Goal: Obtain resource: Obtain resource

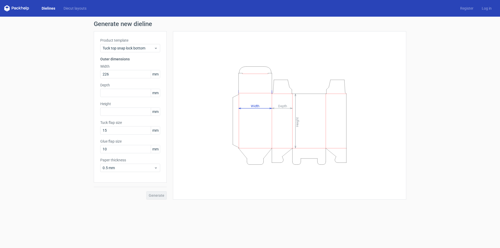
type input "226"
click at [117, 92] on input "text" at bounding box center [130, 93] width 60 height 8
type input "62"
click at [117, 107] on input "text" at bounding box center [130, 111] width 60 height 8
type input "494"
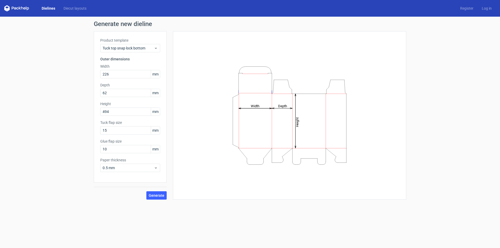
click at [164, 190] on div "Generate" at bounding box center [130, 191] width 73 height 17
drag, startPoint x: 160, startPoint y: 201, endPoint x: 157, endPoint y: 197, distance: 4.8
click at [160, 201] on div "Generate new dieline Product template Tuck top snap lock bottom Outer dimension…" at bounding box center [250, 110] width 500 height 187
click at [157, 196] on span "Generate" at bounding box center [157, 196] width 16 height 4
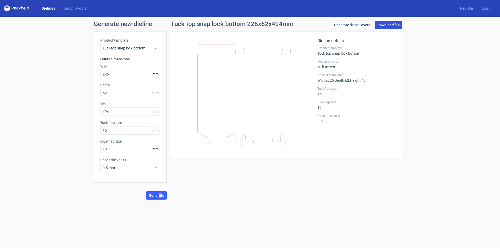
click at [399, 25] on link "Download file" at bounding box center [388, 25] width 27 height 8
click at [107, 73] on input "226" at bounding box center [130, 74] width 60 height 8
drag, startPoint x: 114, startPoint y: 73, endPoint x: 89, endPoint y: 76, distance: 25.4
click at [88, 76] on div "Generate new dieline Product template Tuck top snap lock bottom Outer dimension…" at bounding box center [250, 110] width 500 height 187
type input "246"
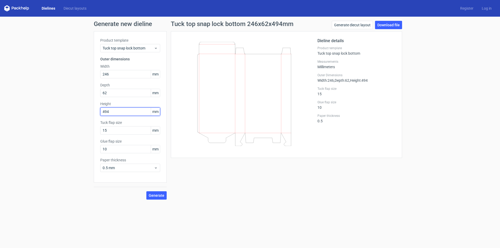
click at [110, 107] on input "494" at bounding box center [130, 111] width 60 height 8
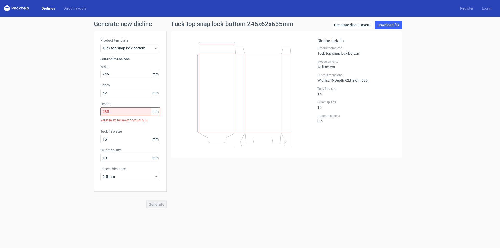
click at [152, 194] on div "Generate" at bounding box center [130, 199] width 73 height 17
click at [111, 112] on input "635" at bounding box center [130, 111] width 60 height 8
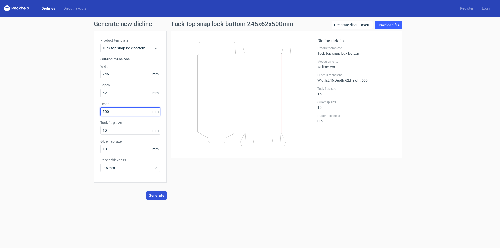
type input "500"
click at [158, 192] on button "Generate" at bounding box center [156, 195] width 20 height 8
click at [162, 192] on button "Generate" at bounding box center [156, 195] width 20 height 8
click at [399, 22] on link "Download file" at bounding box center [388, 25] width 27 height 8
click at [112, 75] on input "246" at bounding box center [130, 74] width 60 height 8
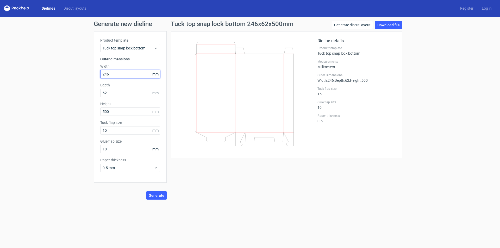
click at [112, 75] on input "246" at bounding box center [130, 74] width 60 height 8
type input "138"
click at [124, 92] on input "62" at bounding box center [130, 93] width 60 height 8
type input "85"
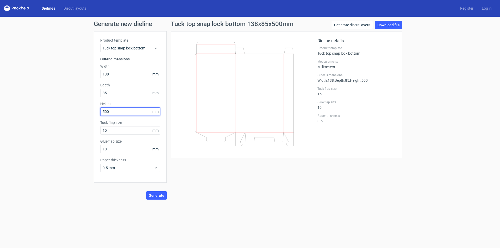
click at [124, 112] on input "500" at bounding box center [130, 111] width 60 height 8
type input "450"
click at [165, 193] on button "Generate" at bounding box center [156, 195] width 20 height 8
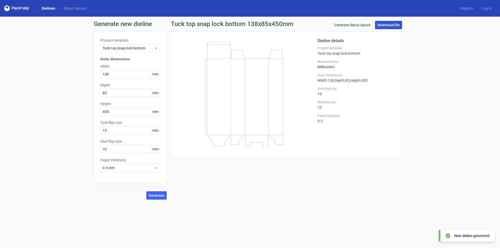
click at [397, 26] on link "Download file" at bounding box center [388, 25] width 27 height 8
click at [122, 75] on input "138" at bounding box center [130, 74] width 60 height 8
type input "210"
click at [126, 100] on div "Product template Tuck top snap lock bottom Outer dimensions Width 210 mm Depth …" at bounding box center [130, 106] width 73 height 151
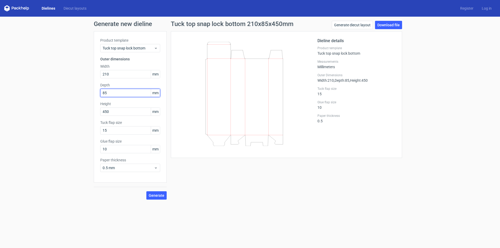
click at [125, 94] on input "85" at bounding box center [130, 93] width 60 height 8
type input "28"
click at [129, 114] on input "450" at bounding box center [130, 111] width 60 height 8
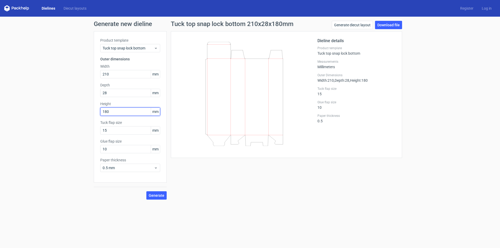
type input "180"
click at [146, 191] on button "Generate" at bounding box center [156, 195] width 20 height 8
click at [109, 131] on input "15" at bounding box center [130, 130] width 60 height 8
type input "5"
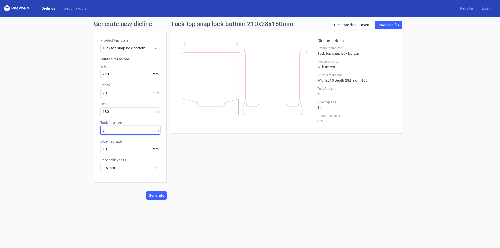
click at [146, 191] on button "Generate" at bounding box center [156, 195] width 20 height 8
click at [126, 150] on input "10" at bounding box center [130, 149] width 60 height 8
type input "5"
click at [146, 191] on button "Generate" at bounding box center [156, 195] width 20 height 8
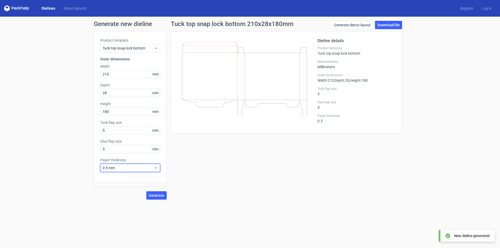
click at [133, 168] on span "0.5 mm" at bounding box center [128, 167] width 51 height 5
click at [112, 166] on span "0.5 mm" at bounding box center [128, 167] width 51 height 5
click at [119, 178] on div "0.4 mm" at bounding box center [130, 179] width 56 height 8
click at [161, 197] on span "Generate" at bounding box center [157, 196] width 16 height 4
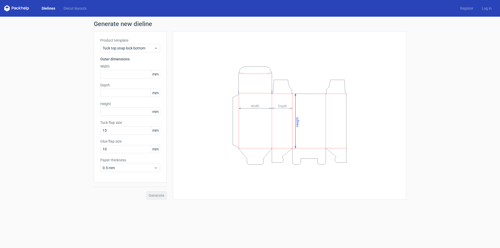
click at [141, 43] on div "Product template Tuck top snap lock bottom" at bounding box center [130, 45] width 60 height 15
click at [141, 45] on div "Tuck top snap lock bottom" at bounding box center [130, 48] width 60 height 8
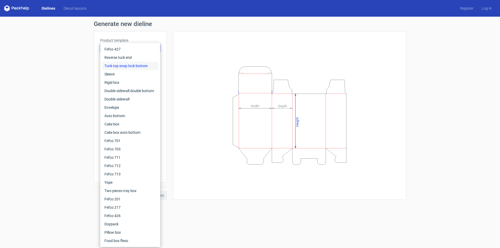
click at [149, 63] on div "Tuck top snap lock bottom" at bounding box center [130, 66] width 56 height 8
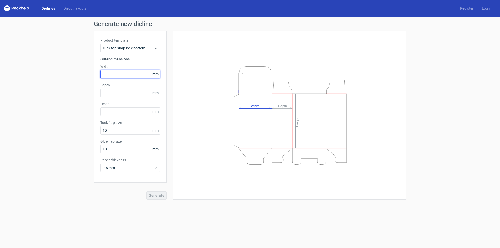
click at [120, 72] on input "text" at bounding box center [130, 74] width 60 height 8
type input "210"
click at [129, 94] on input "text" at bounding box center [130, 93] width 60 height 8
type input "28"
click at [113, 129] on input "15" at bounding box center [130, 130] width 60 height 8
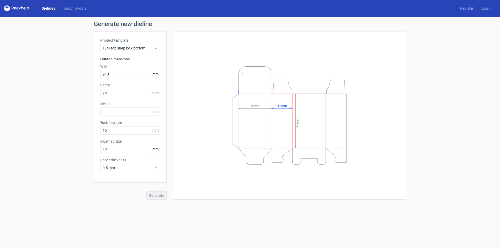
click at [112, 116] on div "Product template Tuck top snap lock bottom Outer dimensions Width 210 mm Depth …" at bounding box center [130, 106] width 73 height 151
click at [112, 113] on input "text" at bounding box center [130, 111] width 60 height 8
type input "180"
click at [156, 191] on div "Generate" at bounding box center [130, 191] width 73 height 17
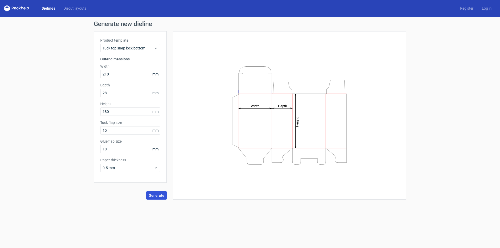
click at [157, 195] on span "Generate" at bounding box center [157, 196] width 16 height 4
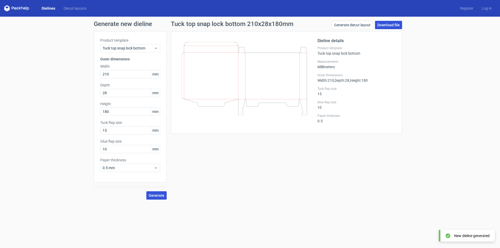
click at [389, 23] on link "Download file" at bounding box center [388, 25] width 27 height 8
click at [114, 75] on input "210" at bounding box center [130, 74] width 60 height 8
type input "275"
click at [112, 115] on input "180" at bounding box center [130, 111] width 60 height 8
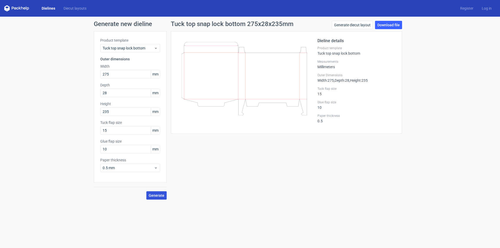
click at [155, 195] on span "Generate" at bounding box center [157, 196] width 16 height 4
click at [157, 194] on span "Generate" at bounding box center [157, 196] width 16 height 4
click at [114, 108] on input "235" at bounding box center [130, 111] width 60 height 8
type input "230"
click at [148, 197] on div "Generate" at bounding box center [130, 191] width 73 height 17
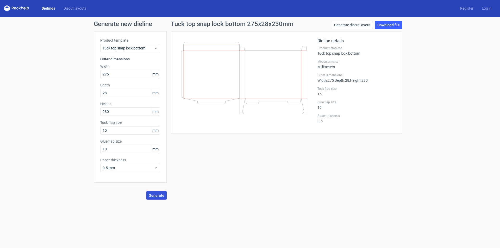
click at [158, 192] on button "Generate" at bounding box center [156, 195] width 20 height 8
click at [396, 22] on link "Download file" at bounding box center [388, 25] width 27 height 8
click at [108, 71] on input "275" at bounding box center [130, 74] width 60 height 8
type input "390"
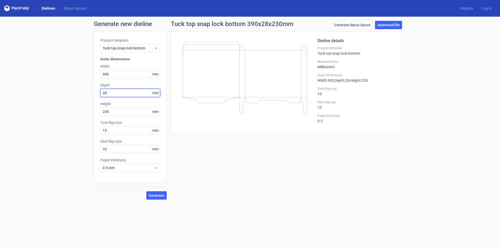
click at [114, 90] on input "28" at bounding box center [130, 93] width 60 height 8
type input "30"
click at [118, 106] on label "Height" at bounding box center [130, 103] width 60 height 5
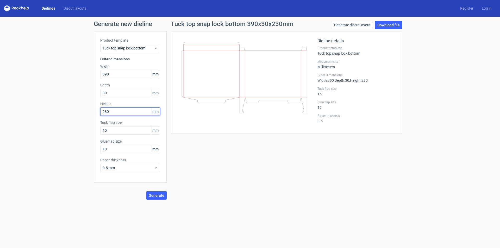
click at [117, 111] on input "230" at bounding box center [130, 111] width 60 height 8
type input "300"
click at [156, 194] on span "Generate" at bounding box center [157, 196] width 16 height 4
click at [398, 19] on div "Generate new dieline Product template Tuck top snap lock bottom Outer dimension…" at bounding box center [250, 110] width 500 height 187
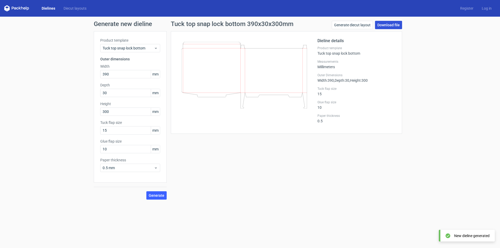
click at [395, 23] on link "Download file" at bounding box center [388, 25] width 27 height 8
